Goal: Task Accomplishment & Management: Complete application form

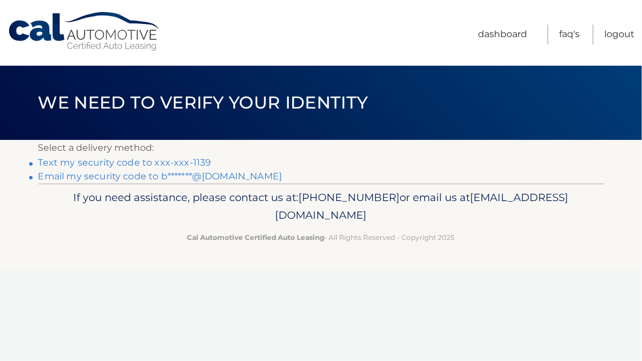
click at [186, 167] on link "Text my security code to xxx-xxx-1139" at bounding box center [124, 162] width 173 height 11
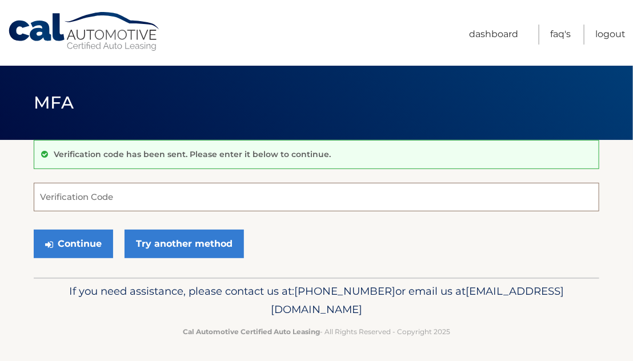
click at [187, 201] on input "Verification Code" at bounding box center [317, 197] width 566 height 29
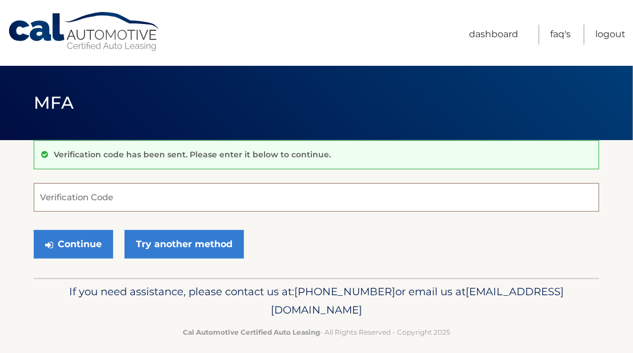
click at [183, 198] on input "Verification Code" at bounding box center [317, 197] width 566 height 29
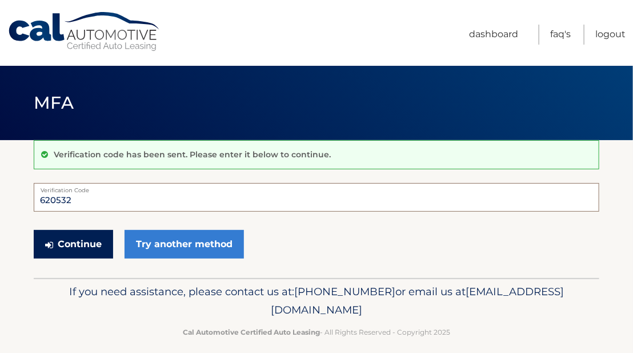
type input "620532"
click at [81, 237] on button "Continue" at bounding box center [73, 244] width 79 height 29
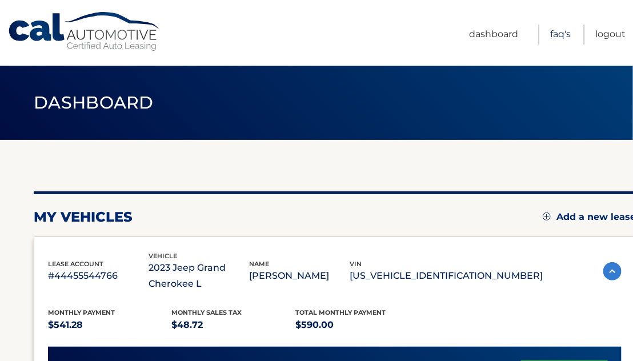
click at [559, 37] on link "FAQ's" at bounding box center [560, 35] width 21 height 20
